Goal: Transaction & Acquisition: Book appointment/travel/reservation

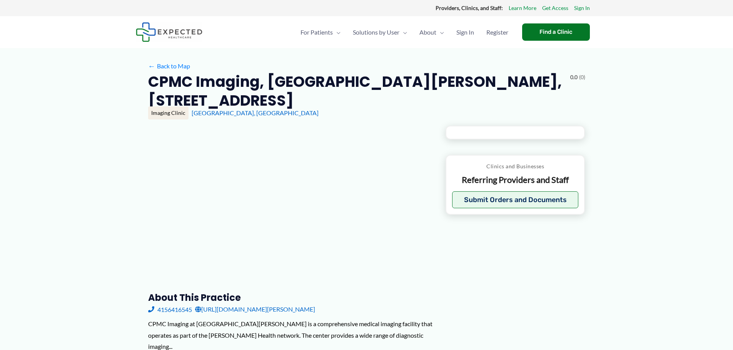
type input "**********"
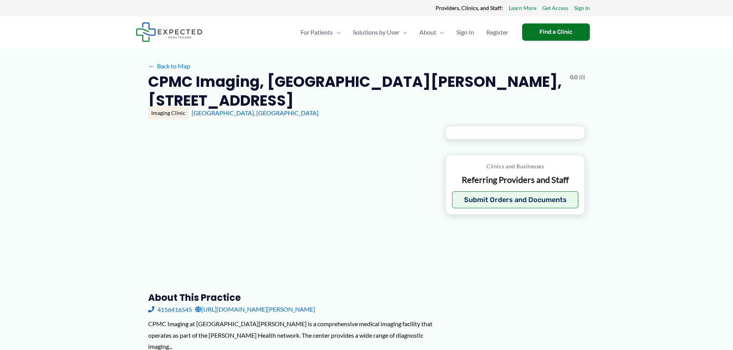
type input "**********"
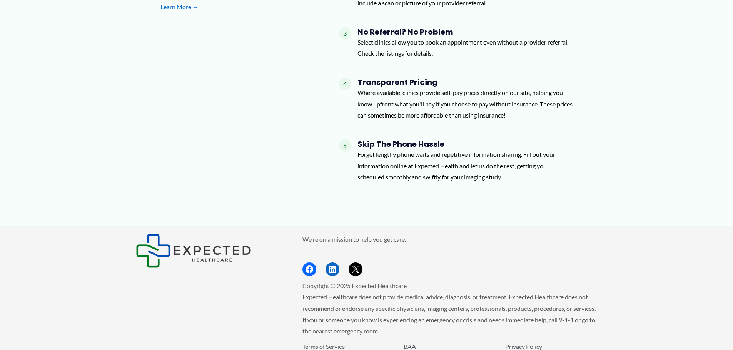
scroll to position [808, 0]
